Goal: Information Seeking & Learning: Learn about a topic

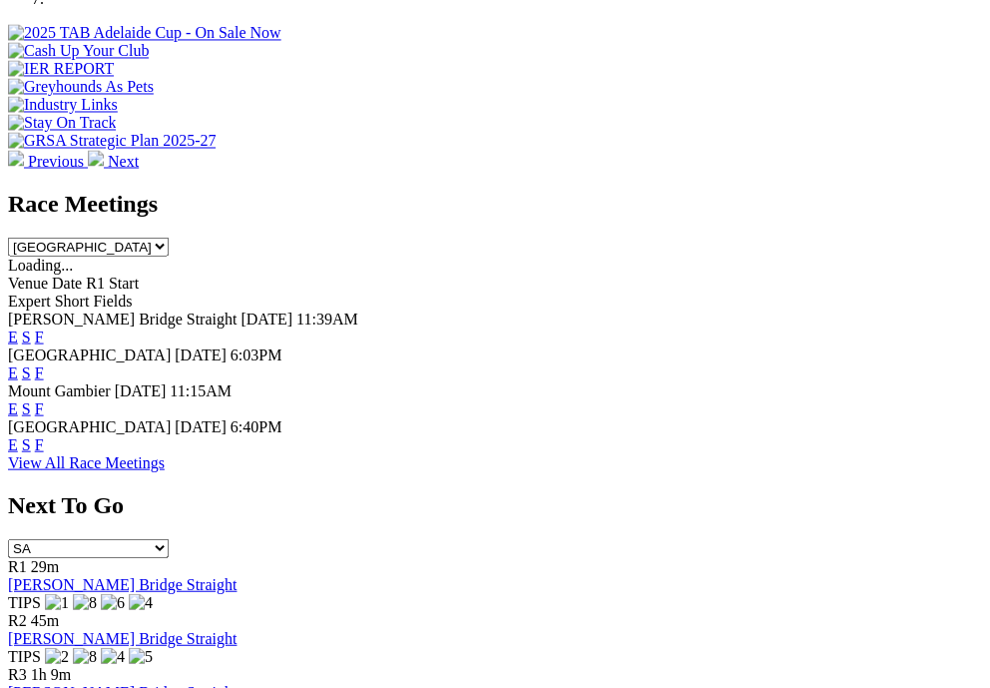
scroll to position [842, 0]
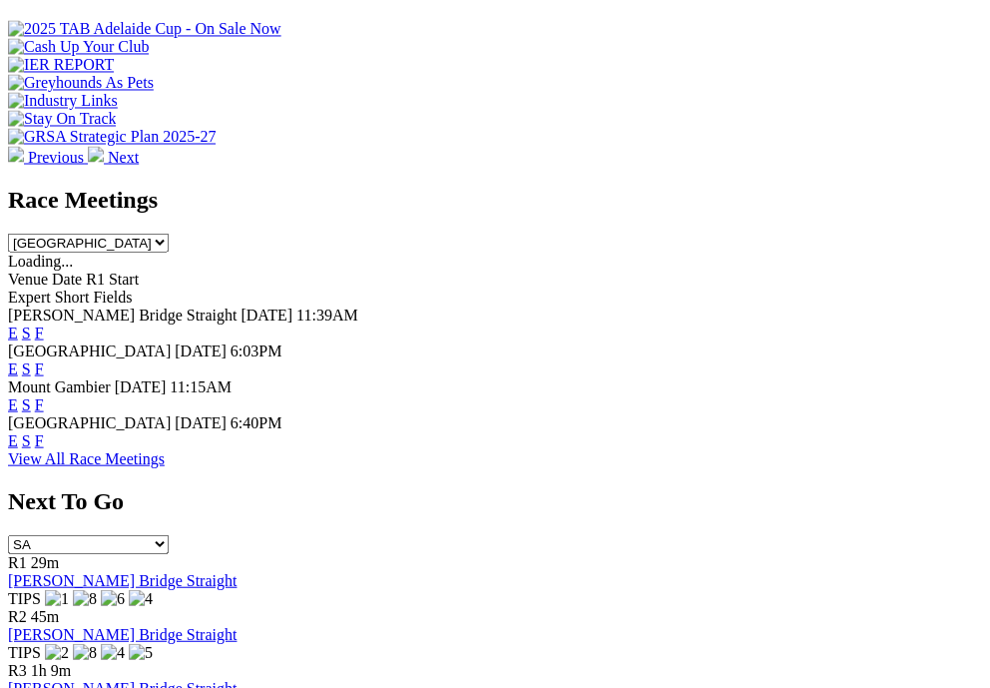
click at [44, 359] on link "F" at bounding box center [39, 367] width 9 height 17
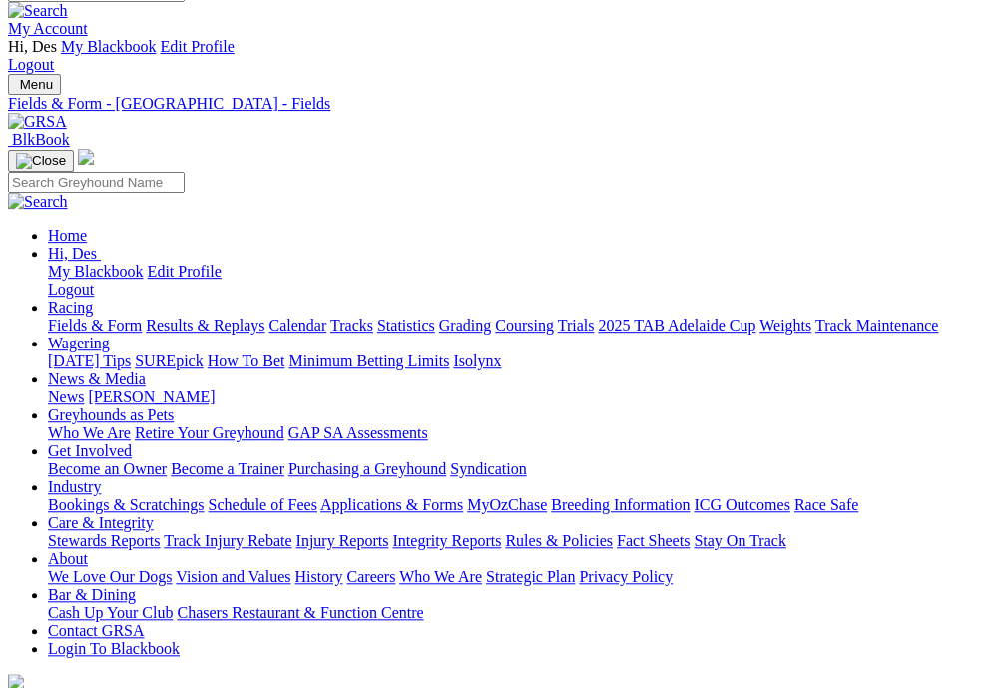
scroll to position [24, 0]
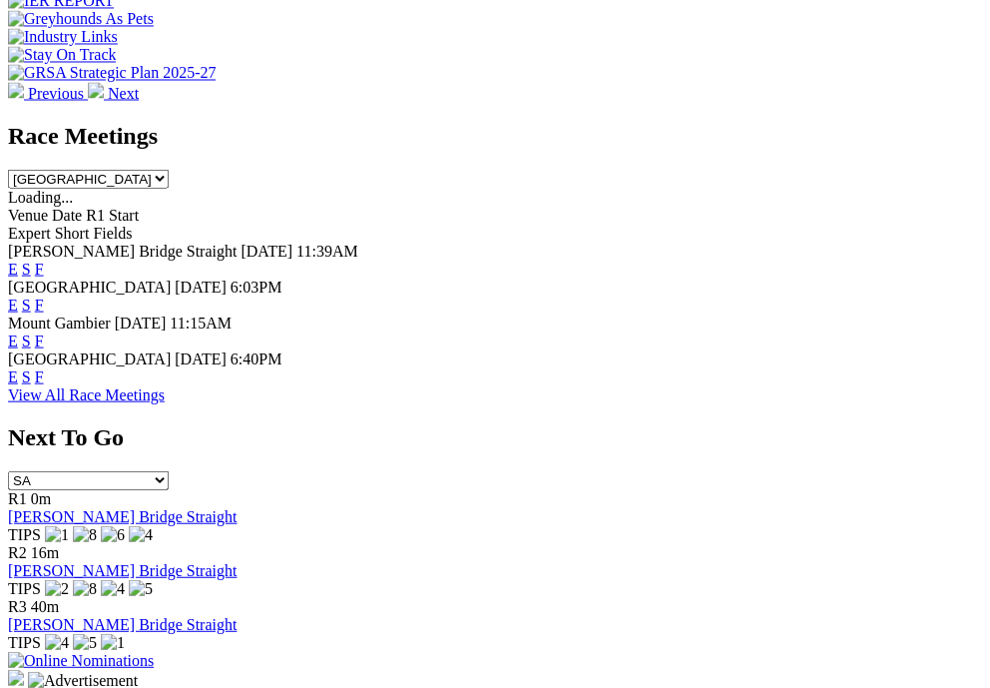
scroll to position [907, 0]
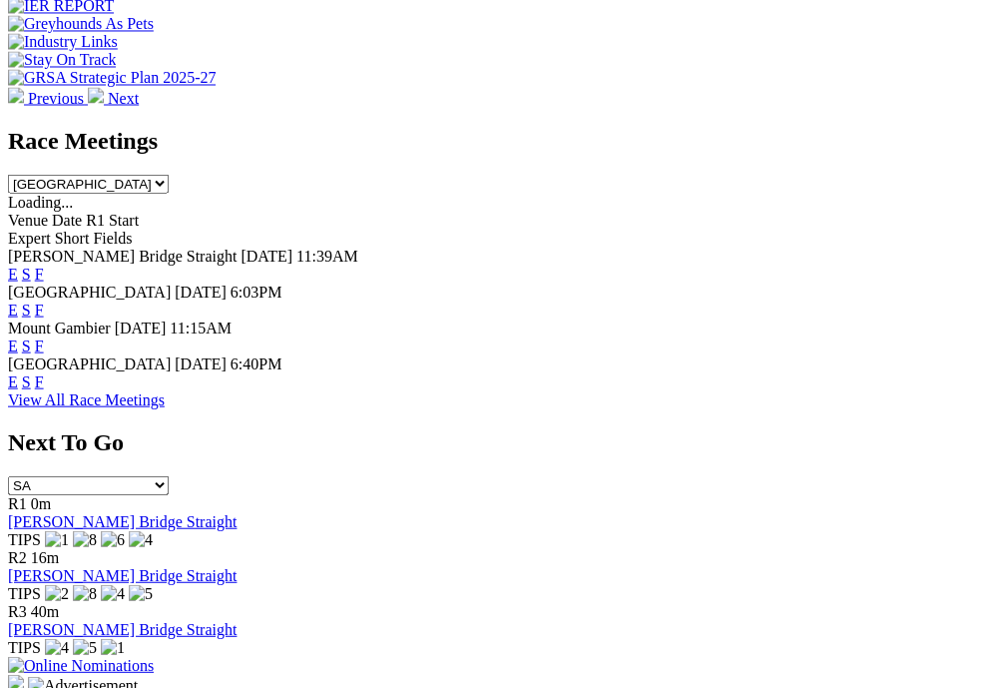
click at [18, 300] on link "E" at bounding box center [13, 308] width 10 height 17
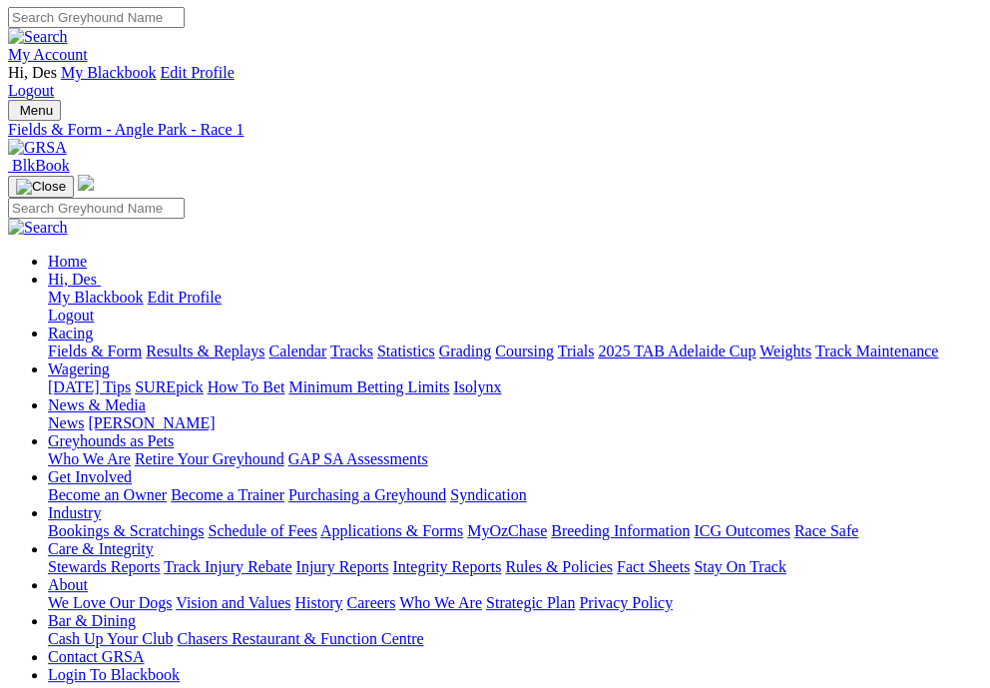
scroll to position [3, 0]
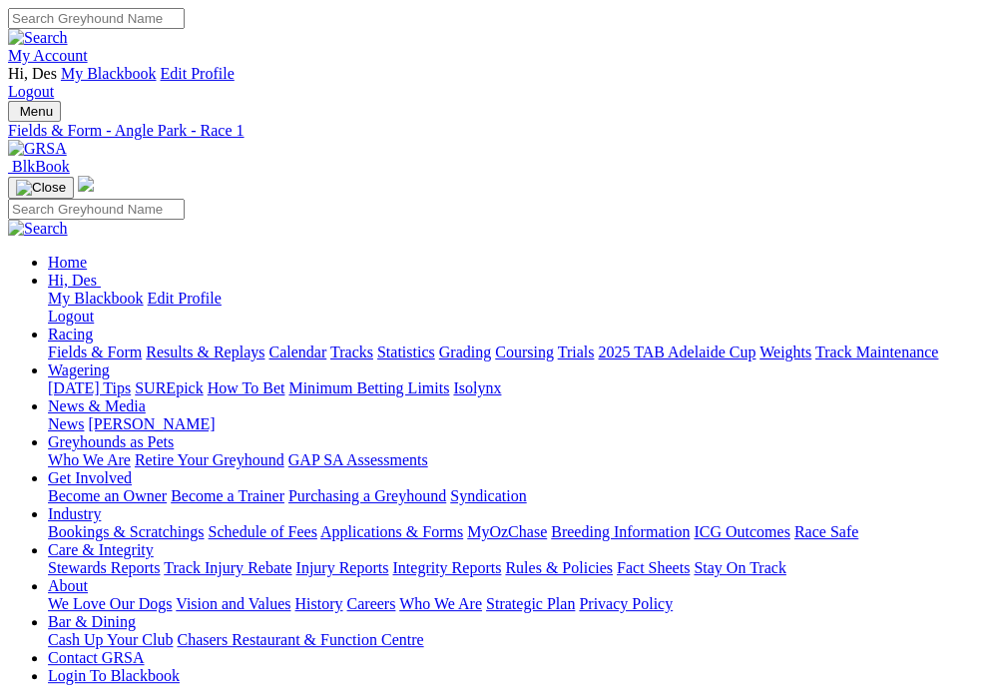
scroll to position [0, 0]
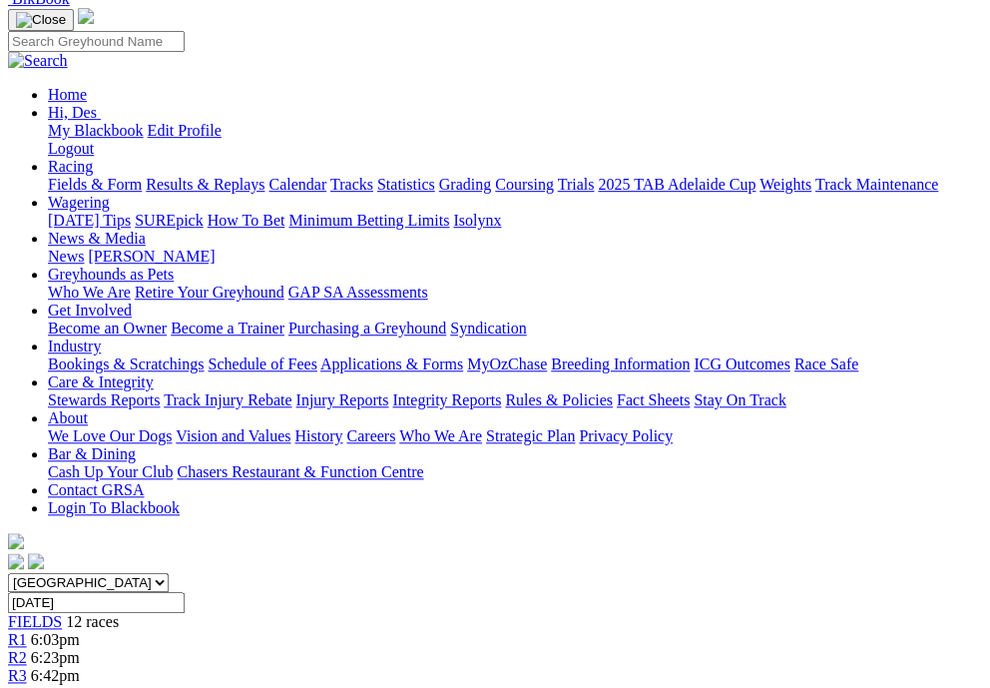
scroll to position [207, 0]
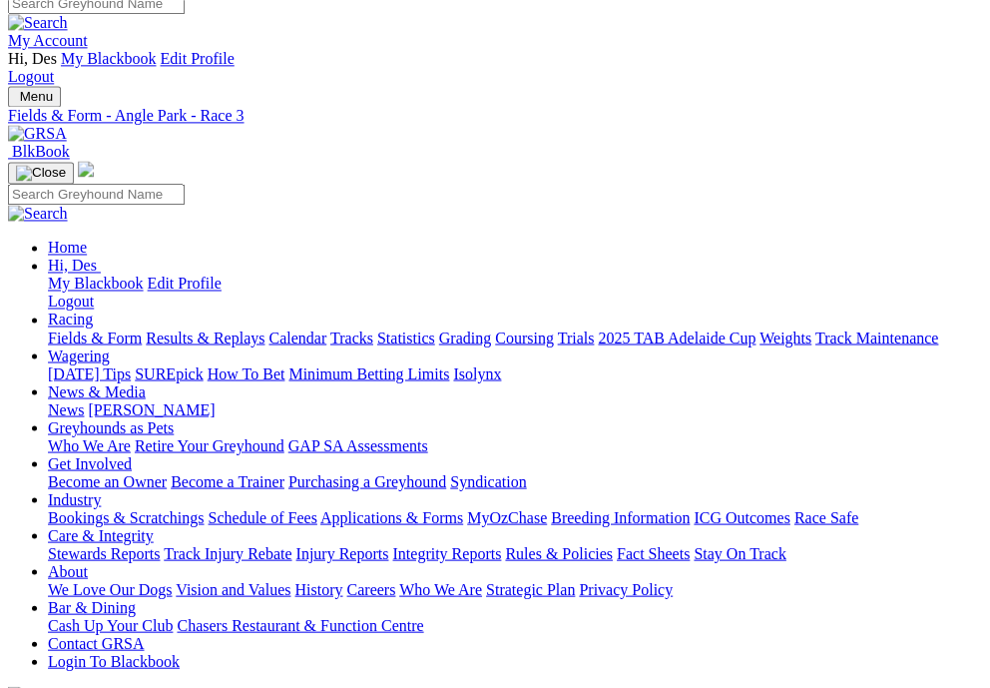
scroll to position [16, 0]
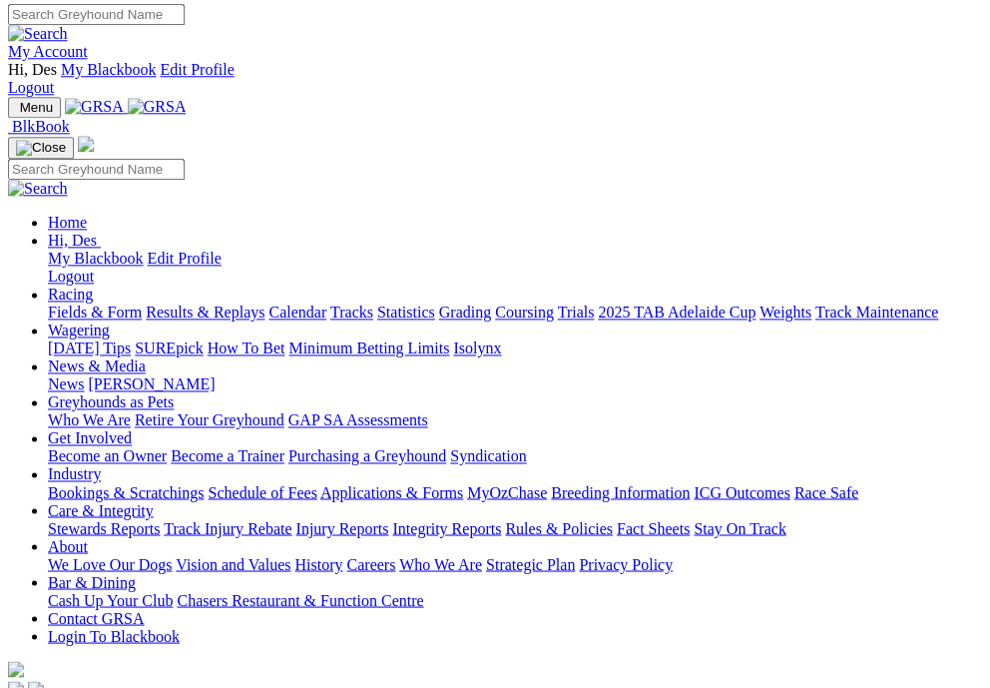
scroll to position [0, 1]
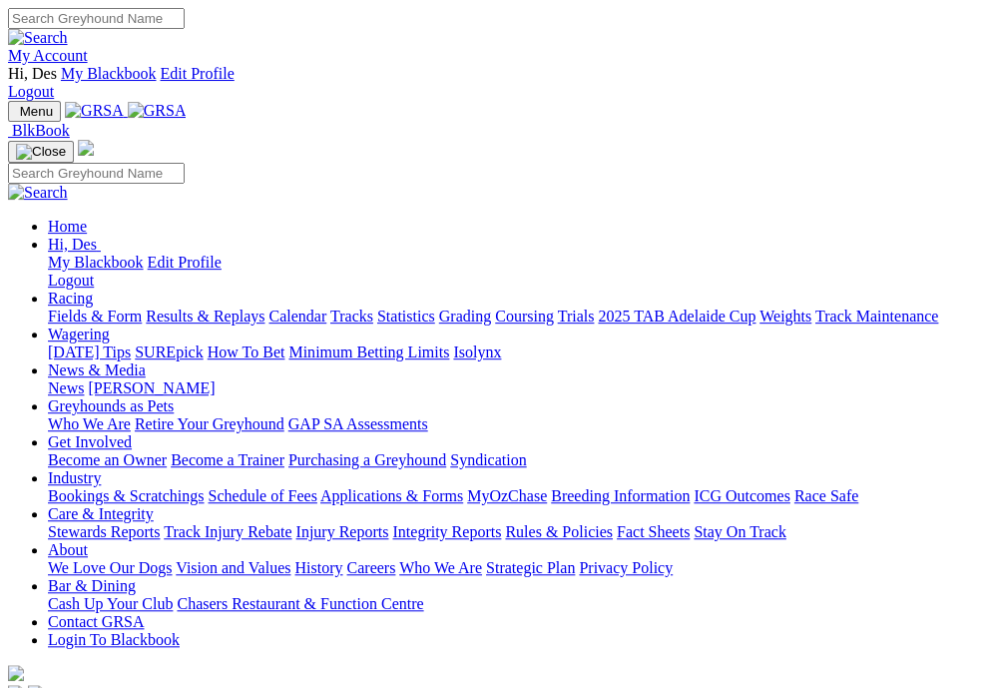
click at [16, 116] on img "Toggle navigation" at bounding box center [16, 116] width 0 height 0
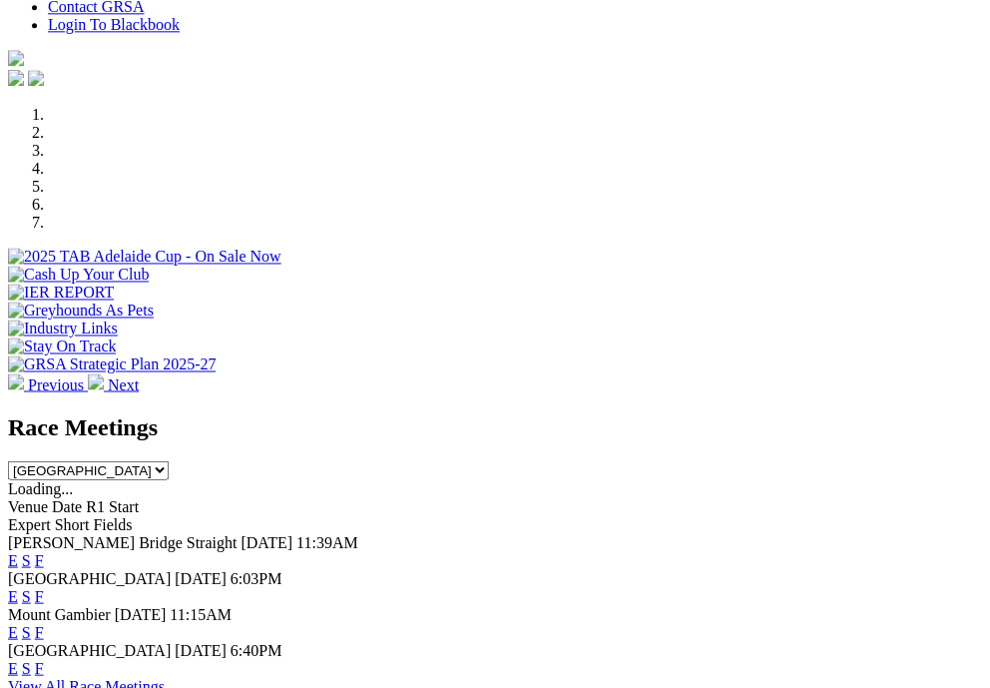
scroll to position [616, 3]
click at [104, 372] on img at bounding box center [96, 380] width 16 height 16
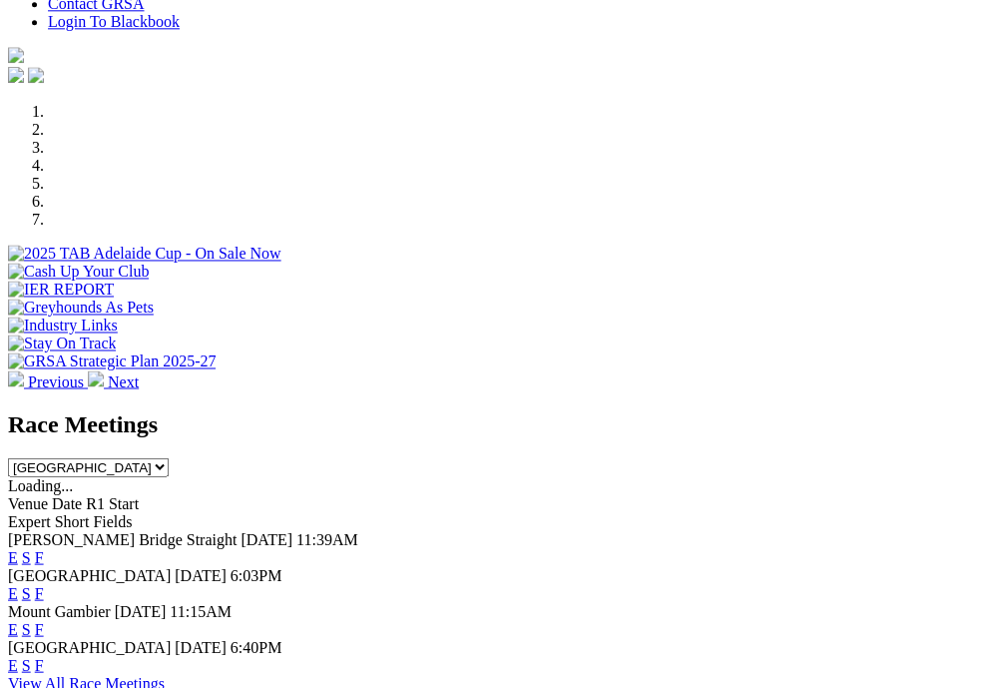
scroll to position [0, 3]
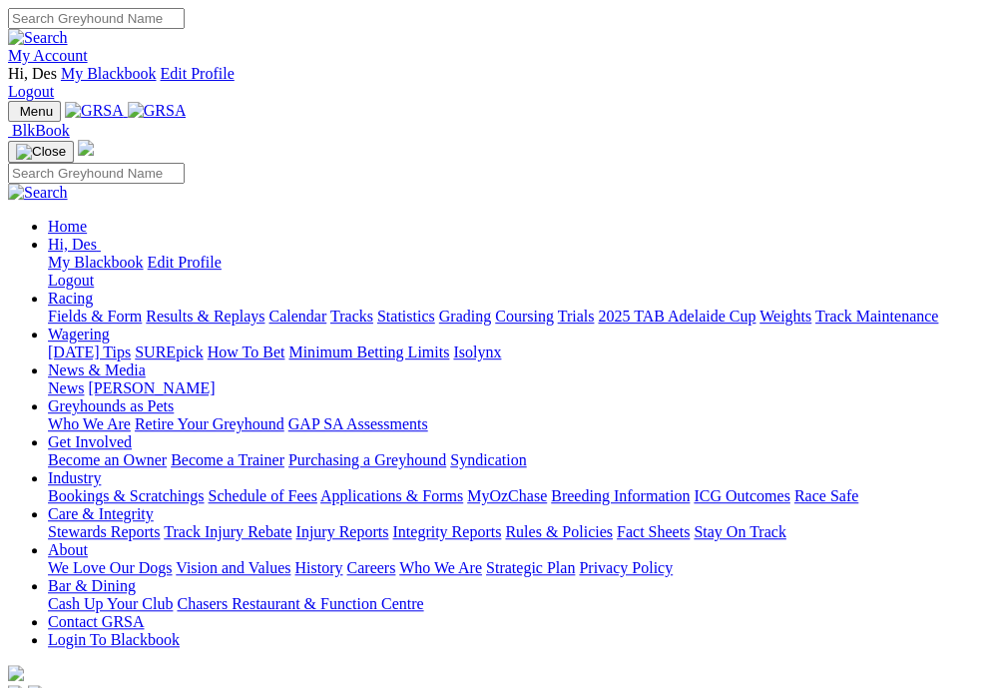
click at [154, 505] on link "Care & Integrity" at bounding box center [101, 513] width 106 height 17
click at [701, 346] on ul "Home Hi, Des My Blackbook Edit Profile Logout Racing Fields & Form Results & Re…" at bounding box center [495, 433] width 974 height 431
click at [63, 101] on nav "Menu BlkBook Home Hi, Des My Blackbook Edit Profile Logout Fields & Form" at bounding box center [495, 403] width 974 height 604
click at [16, 116] on img "Toggle navigation" at bounding box center [16, 116] width 0 height 0
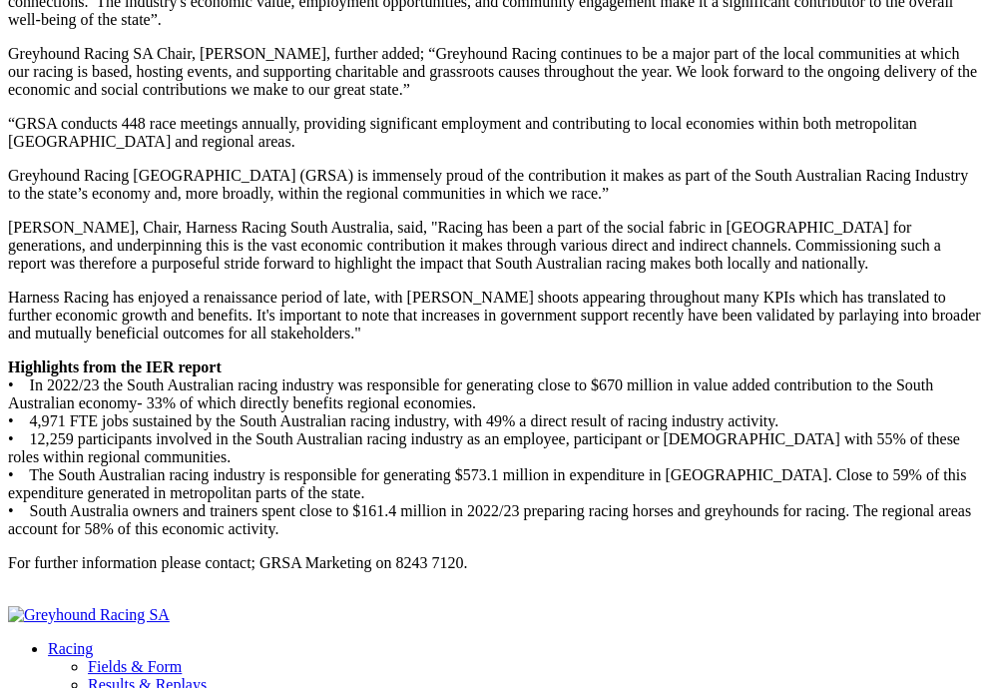
scroll to position [1539, 0]
